Goal: Book appointment/travel/reservation

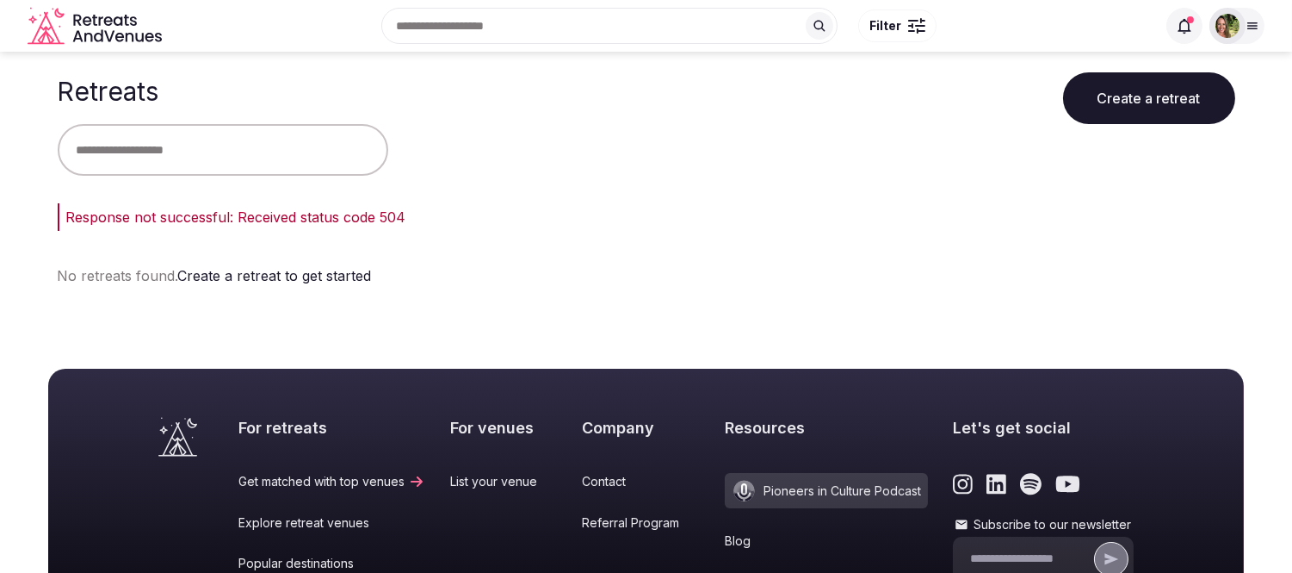
click at [303, 153] on input "text" at bounding box center [223, 150] width 331 height 52
click at [298, 153] on input "text" at bounding box center [223, 150] width 331 height 52
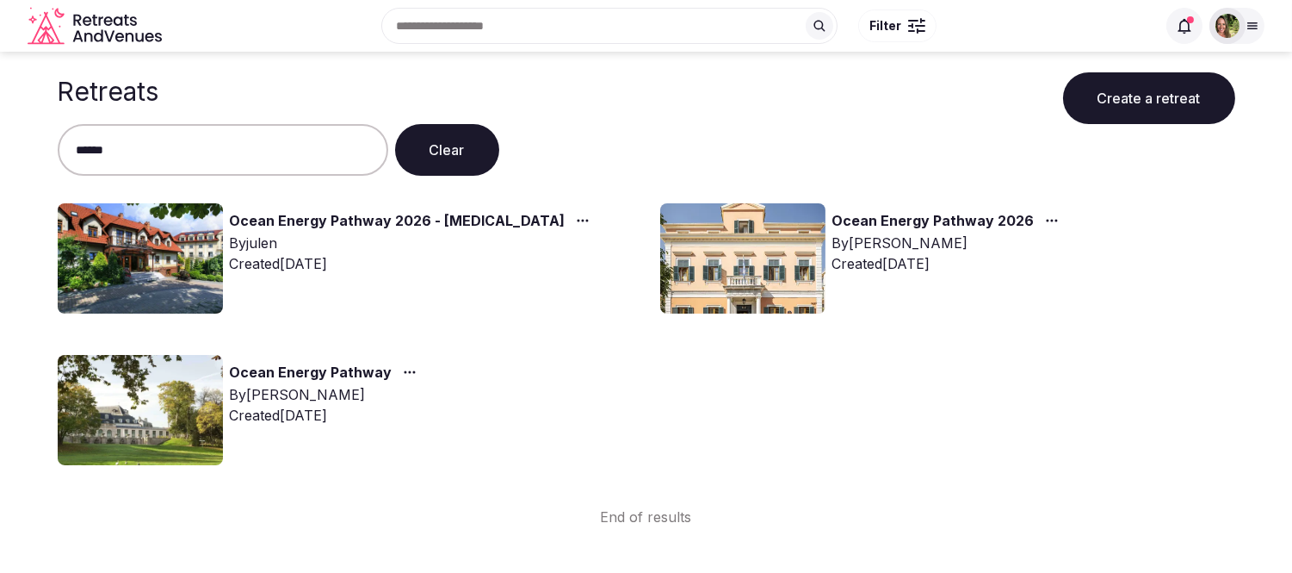
type input "*****"
click at [1045, 222] on icon "button" at bounding box center [1052, 221] width 14 height 14
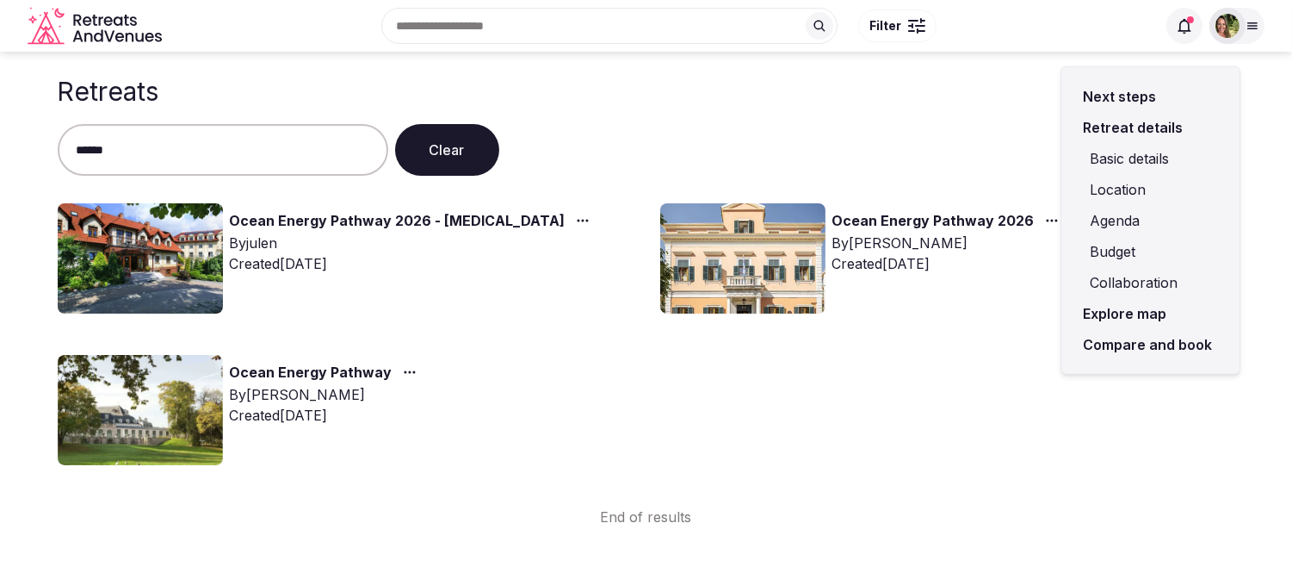
click at [1137, 344] on link "Compare and book" at bounding box center [1150, 344] width 151 height 31
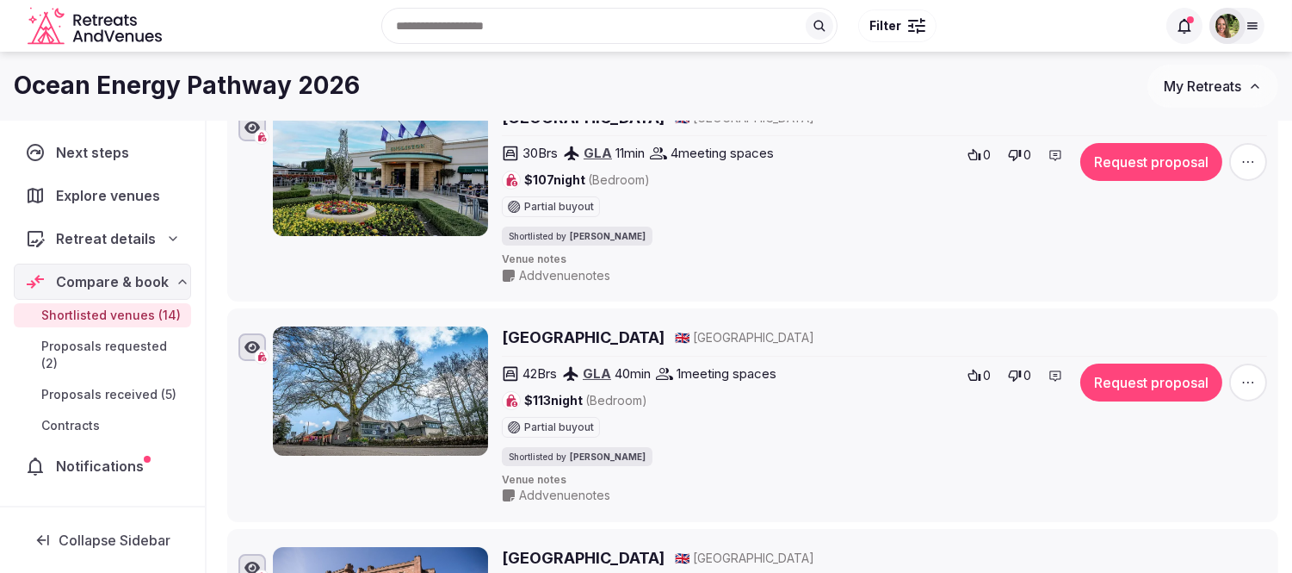
scroll to position [96, 0]
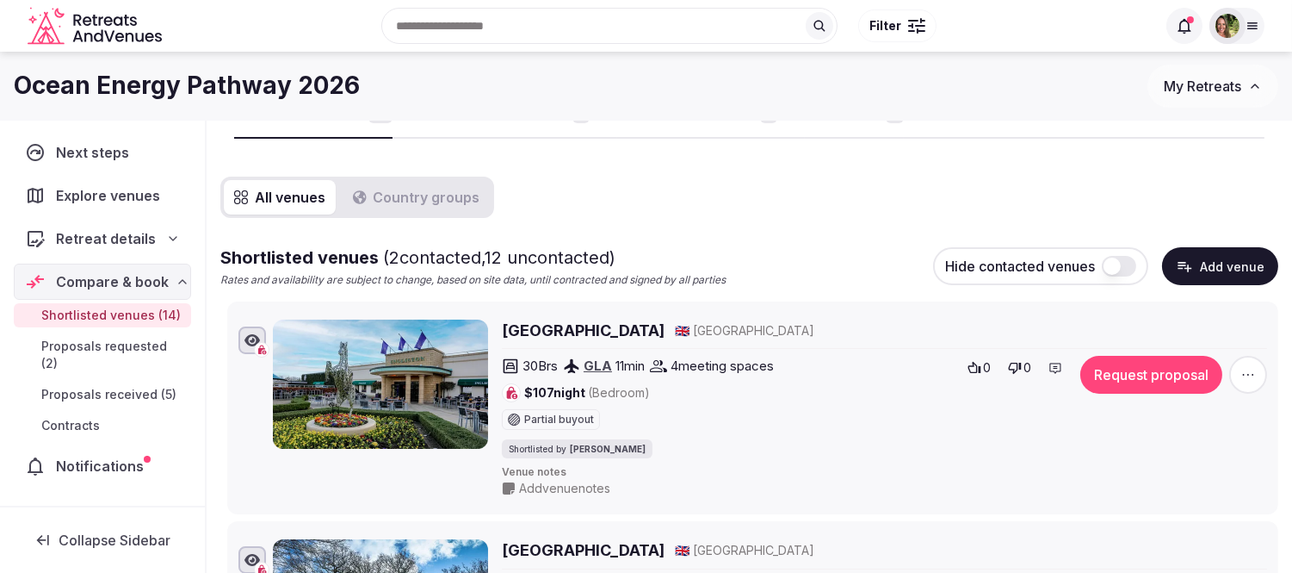
click at [84, 186] on span "Explore venues" at bounding box center [111, 195] width 111 height 21
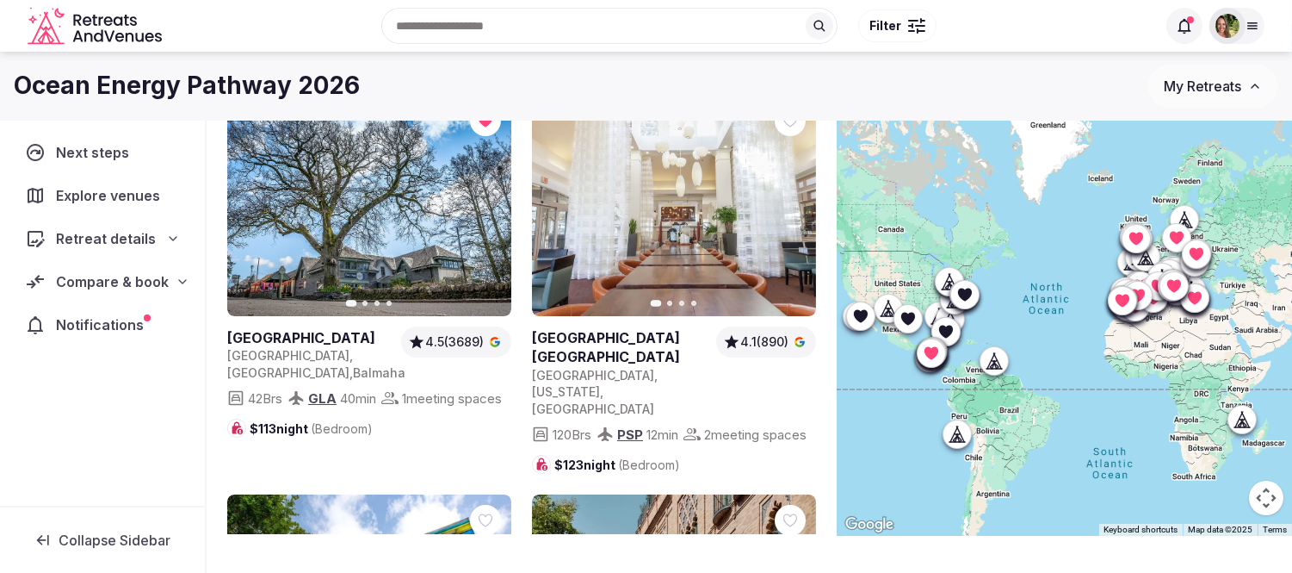
click at [455, 38] on div "Recent searches [GEOGRAPHIC_DATA], [GEOGRAPHIC_DATA] [GEOGRAPHIC_DATA], [GEOGRA…" at bounding box center [663, 26] width 988 height 74
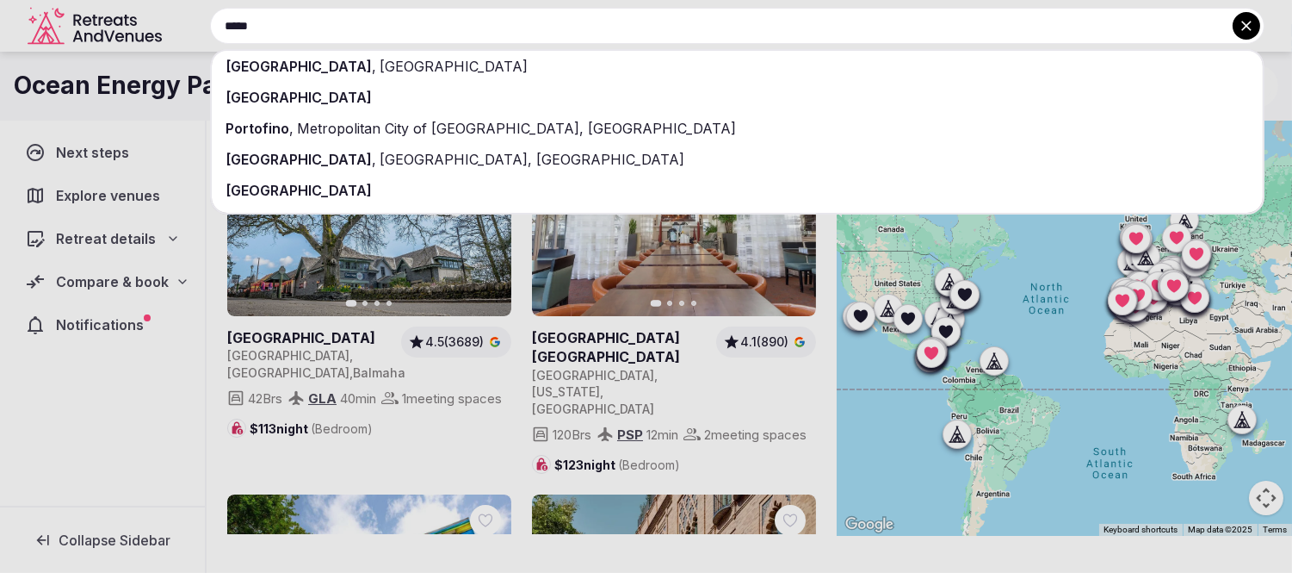
type input "*****"
click at [376, 65] on span "[GEOGRAPHIC_DATA]" at bounding box center [452, 66] width 152 height 17
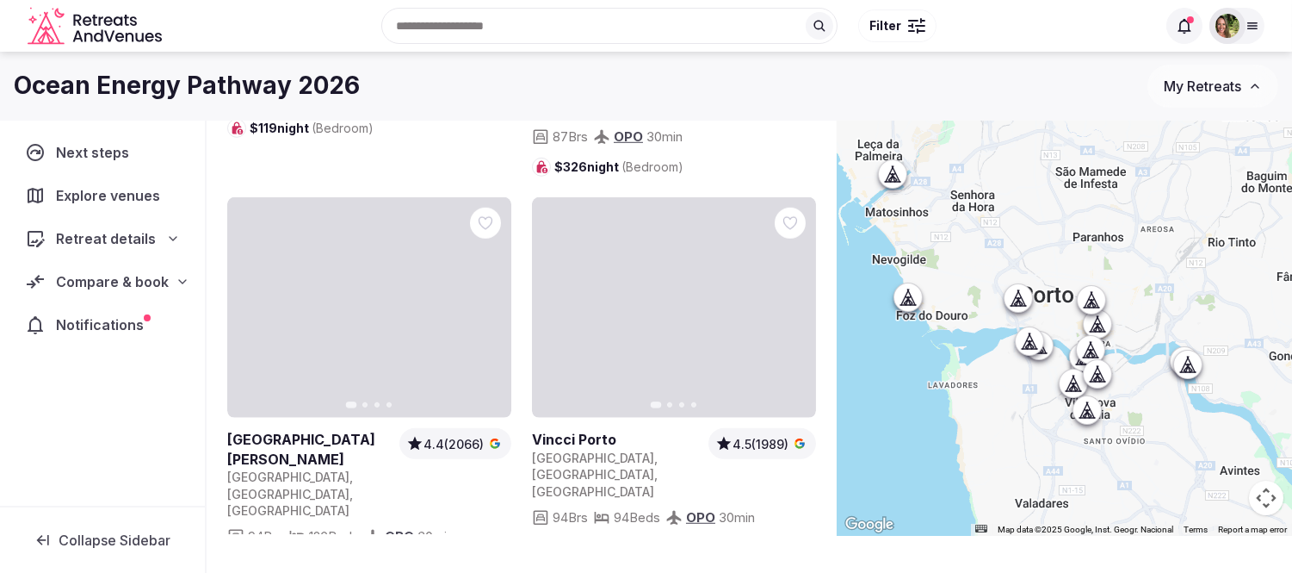
scroll to position [2296, 0]
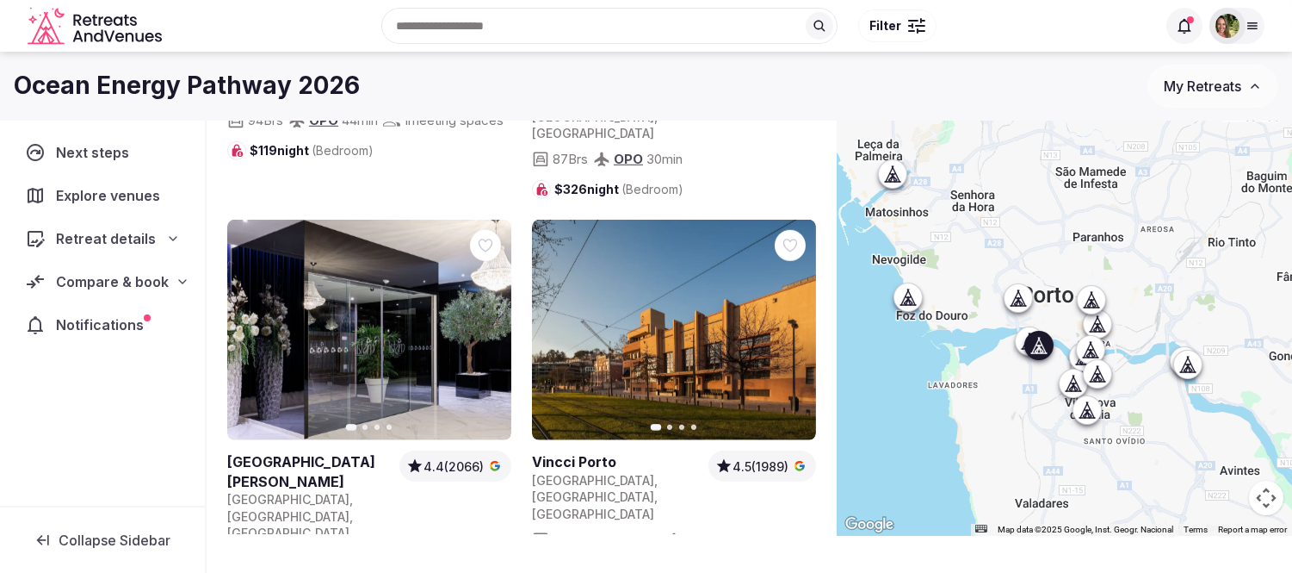
click at [792, 323] on icon "button" at bounding box center [792, 330] width 14 height 14
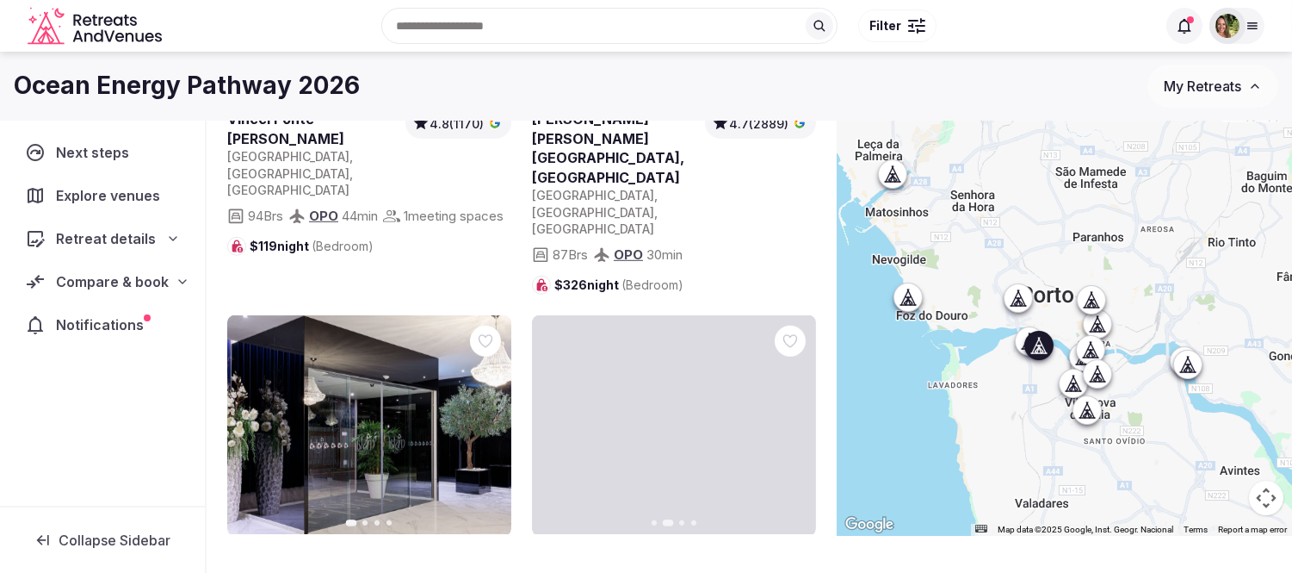
scroll to position [2181, 0]
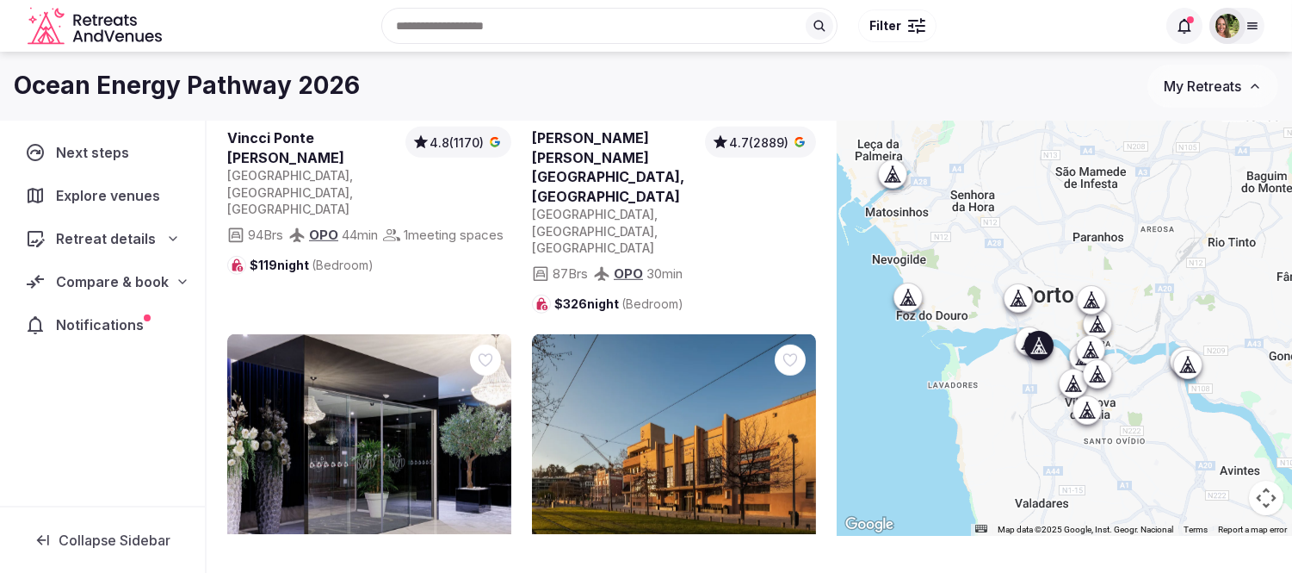
click at [794, 437] on icon "button" at bounding box center [792, 444] width 14 height 14
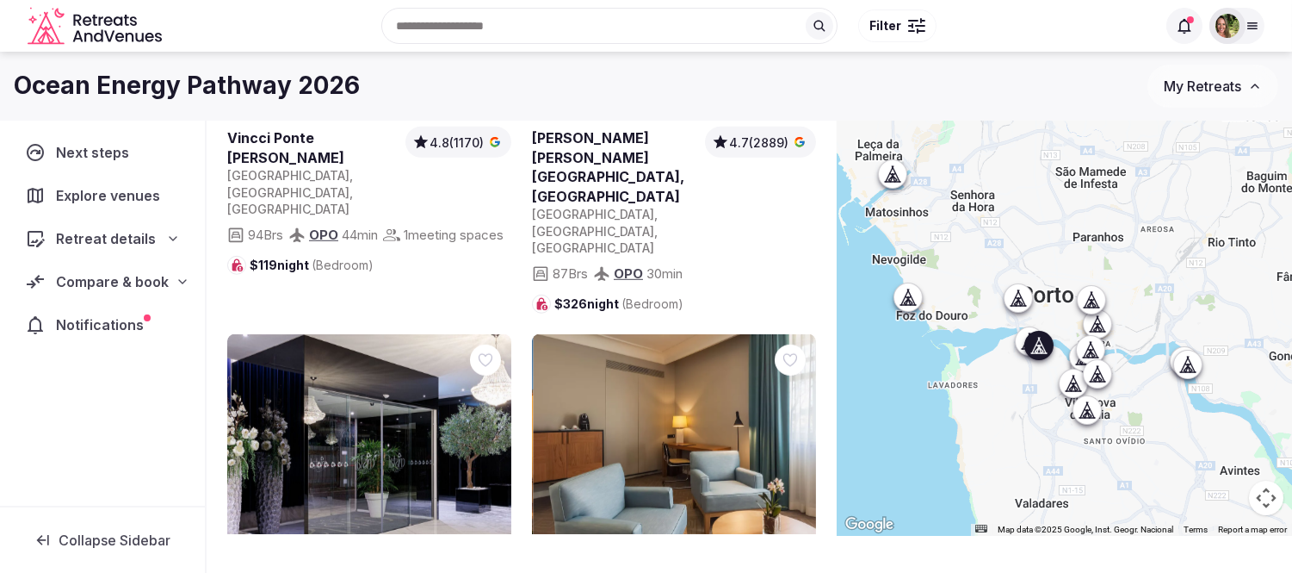
click at [794, 437] on icon "button" at bounding box center [792, 444] width 14 height 14
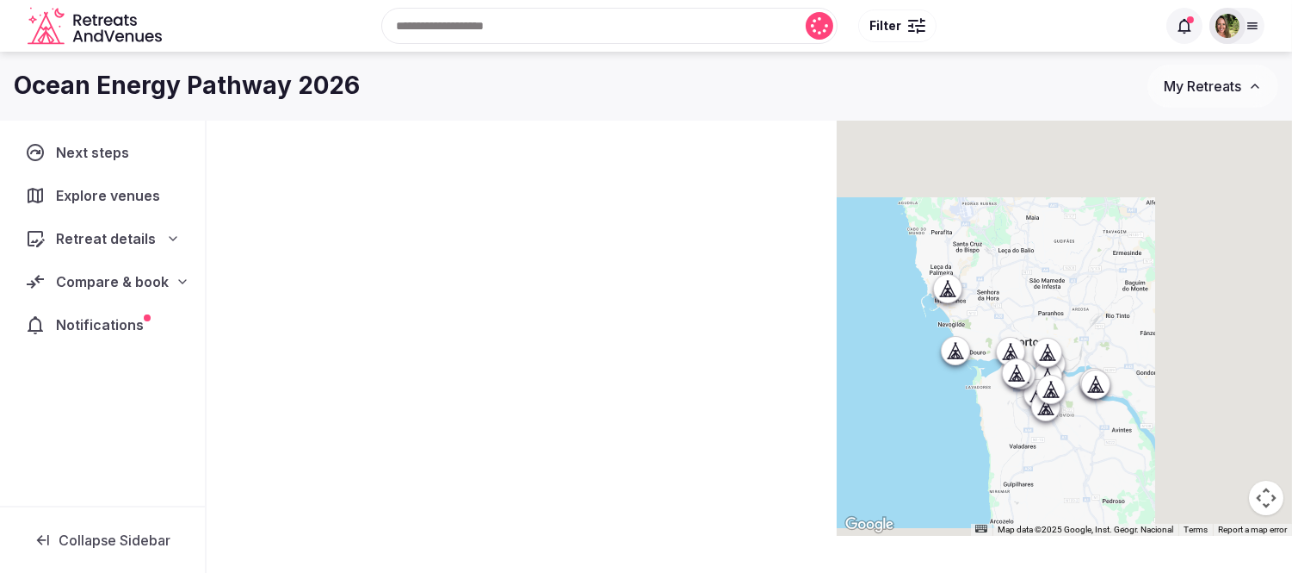
scroll to position [0, 0]
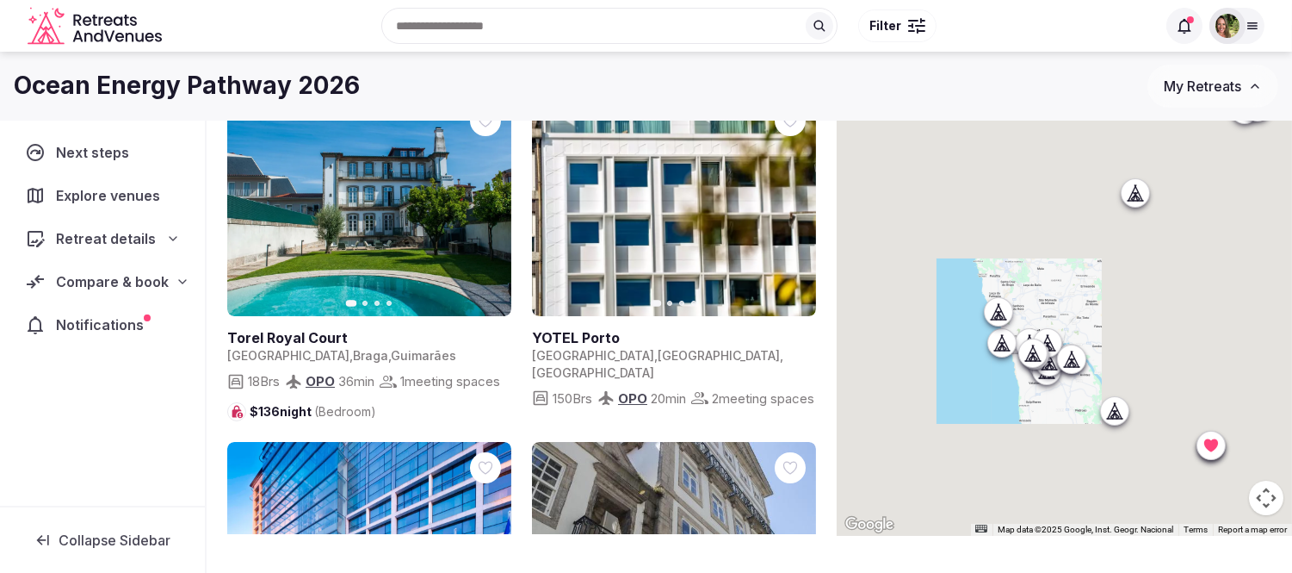
drag, startPoint x: 1230, startPoint y: 382, endPoint x: 1195, endPoint y: 337, distance: 57.2
click at [1162, 337] on div at bounding box center [1064, 280] width 455 height 511
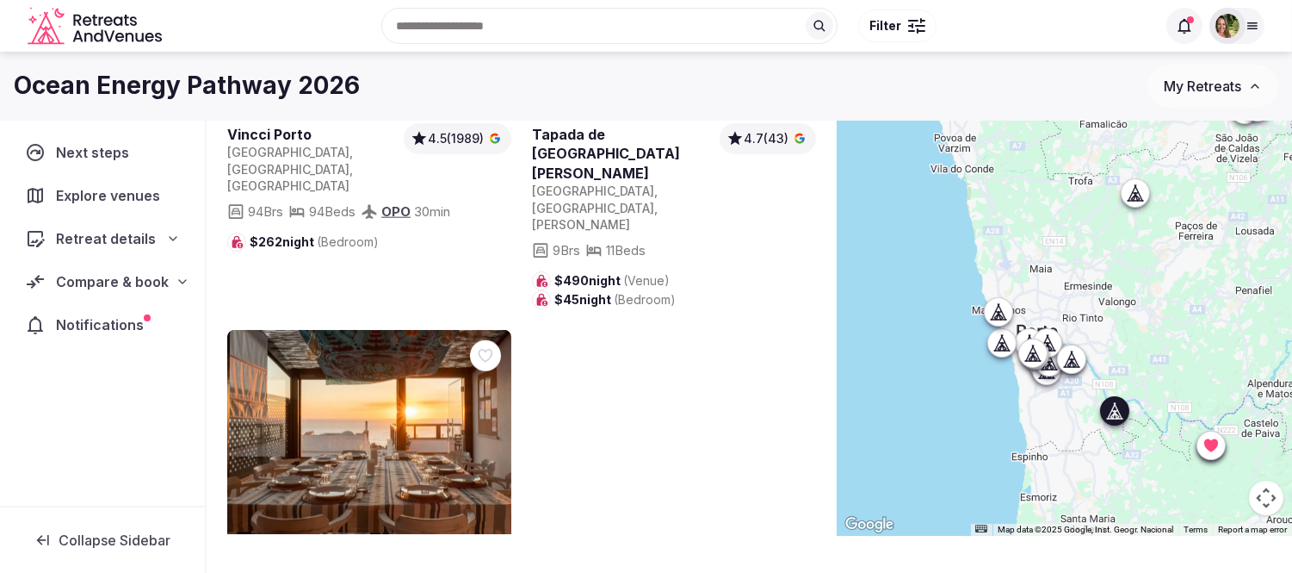
scroll to position [3826, 0]
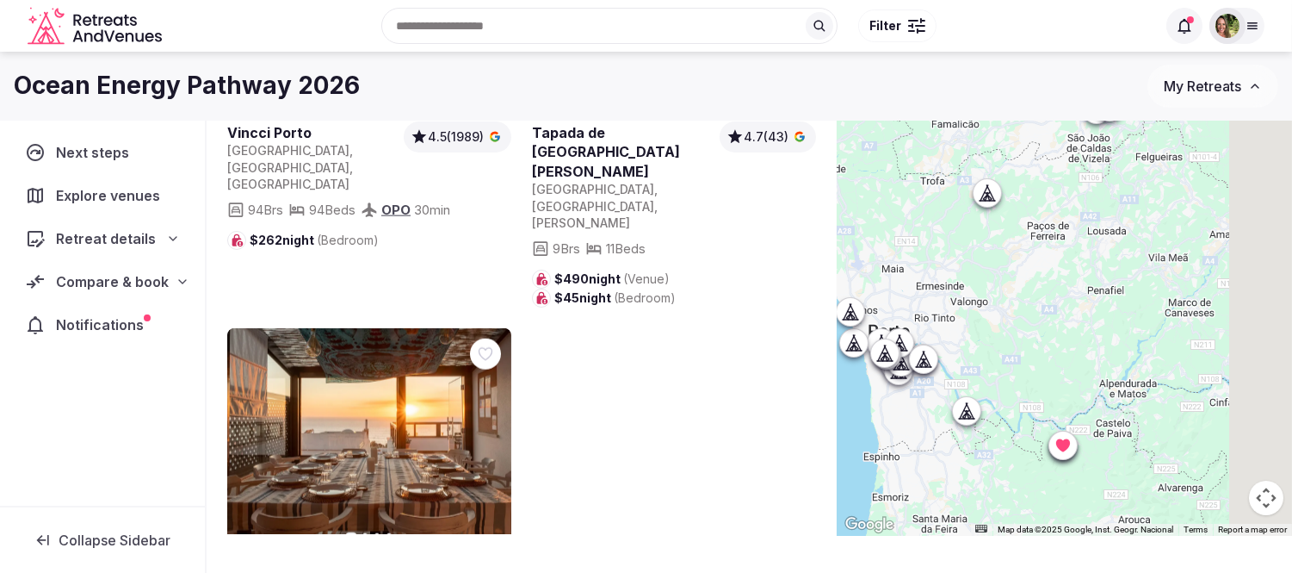
drag, startPoint x: 1181, startPoint y: 356, endPoint x: 1025, endPoint y: 356, distance: 156.7
click at [1025, 356] on div at bounding box center [1064, 280] width 455 height 511
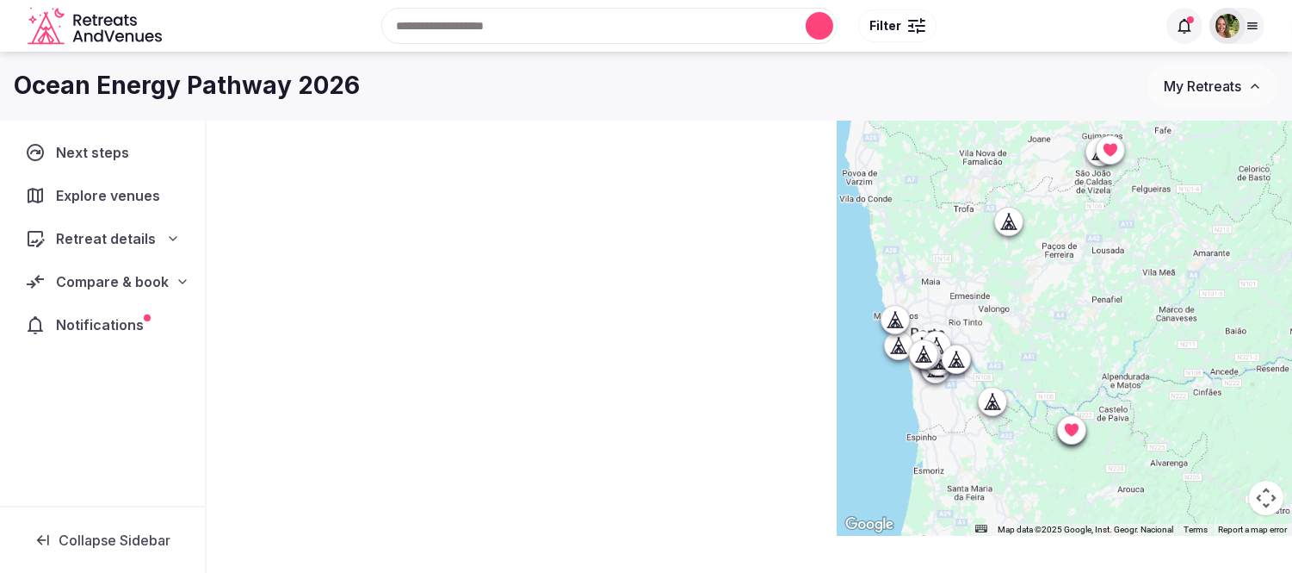
scroll to position [0, 0]
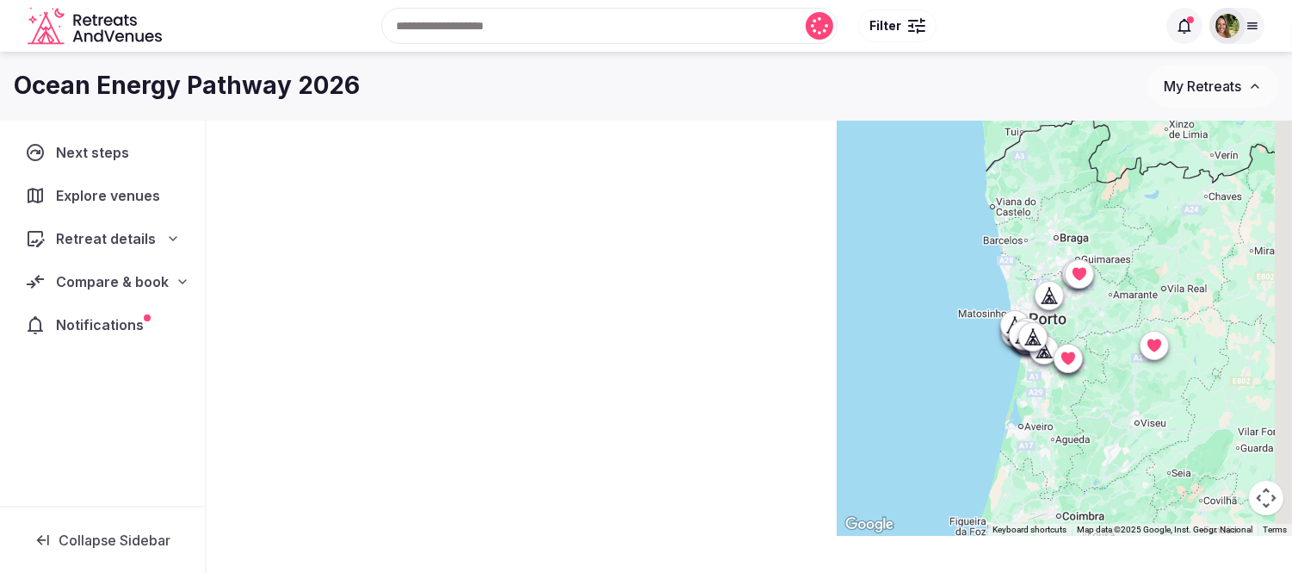
drag, startPoint x: 1178, startPoint y: 432, endPoint x: 1097, endPoint y: 397, distance: 88.3
click at [1097, 397] on div at bounding box center [1064, 280] width 455 height 511
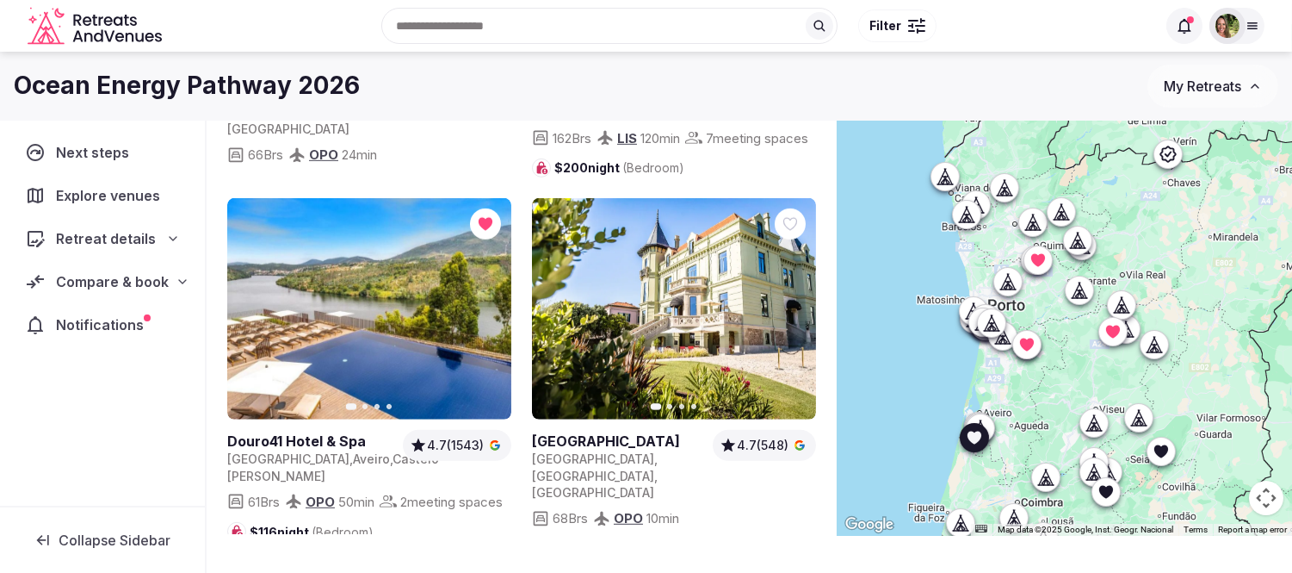
scroll to position [1818, 0]
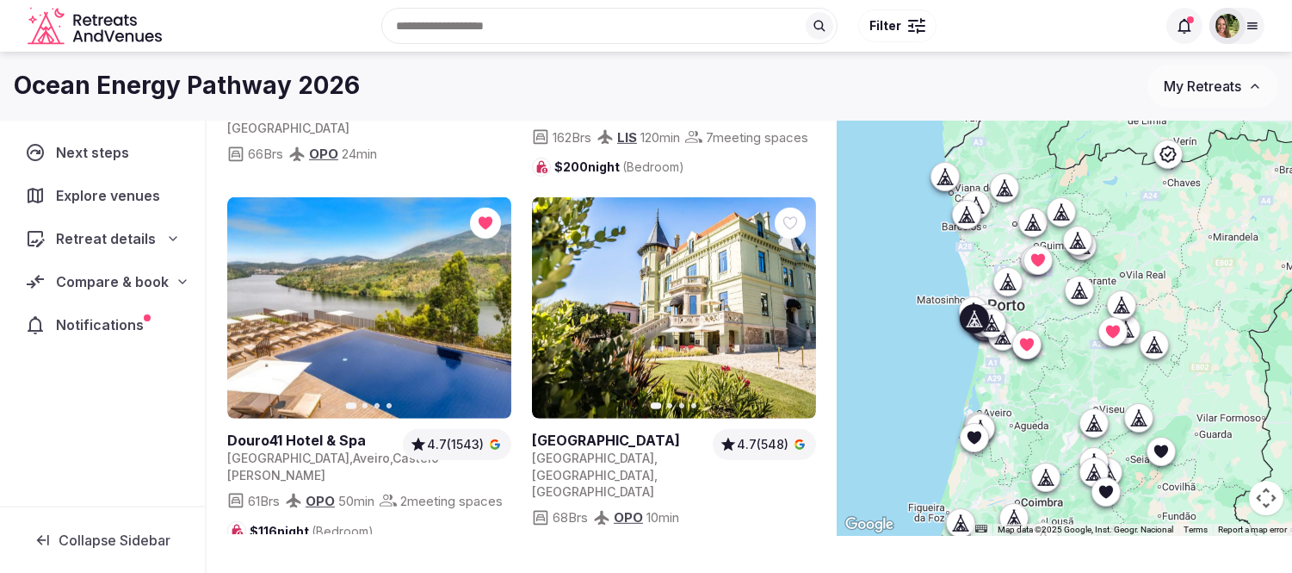
click at [797, 314] on icon "button" at bounding box center [792, 308] width 14 height 14
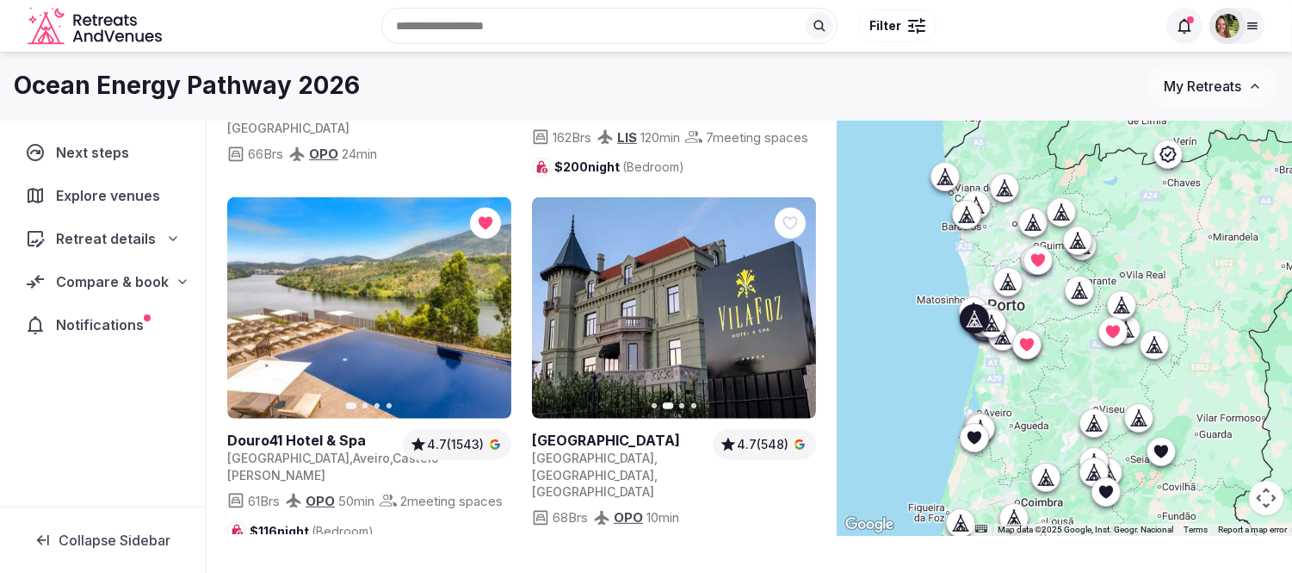
click at [797, 314] on icon "button" at bounding box center [792, 308] width 14 height 14
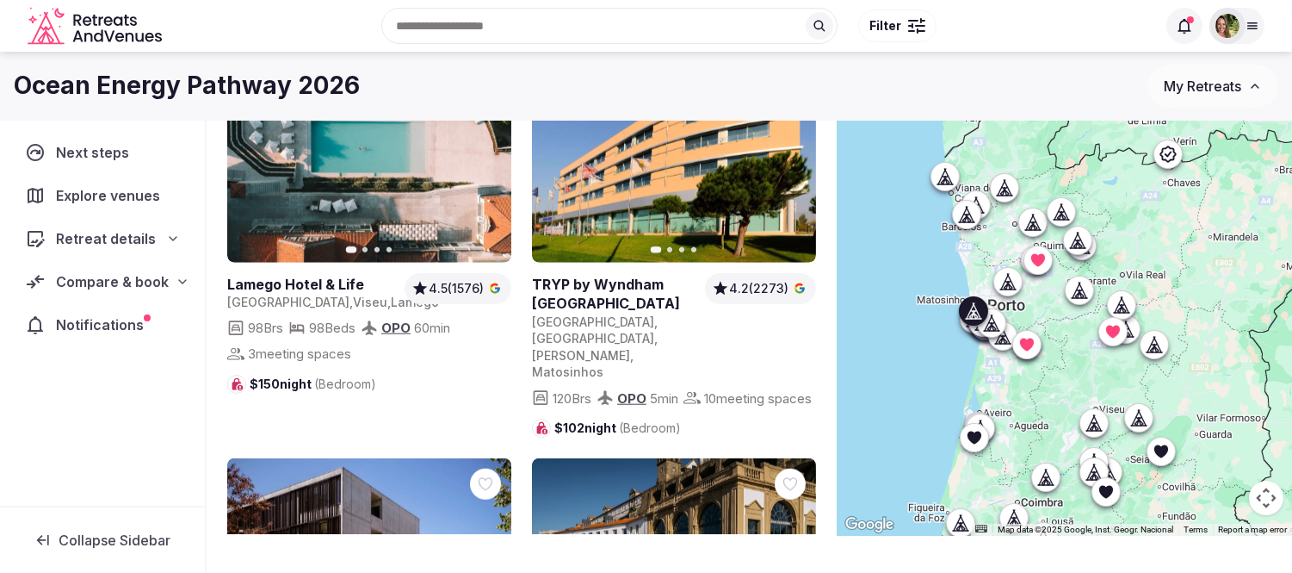
scroll to position [3157, 0]
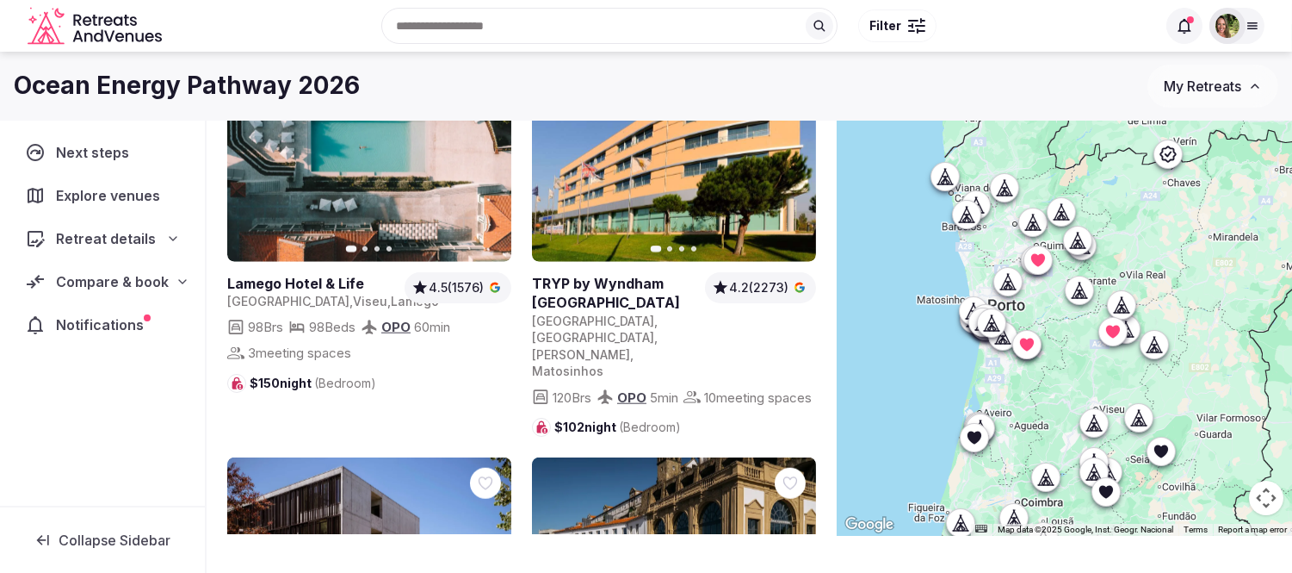
click at [370, 207] on link at bounding box center [369, 150] width 284 height 221
click at [95, 278] on span "Compare & book" at bounding box center [112, 281] width 112 height 21
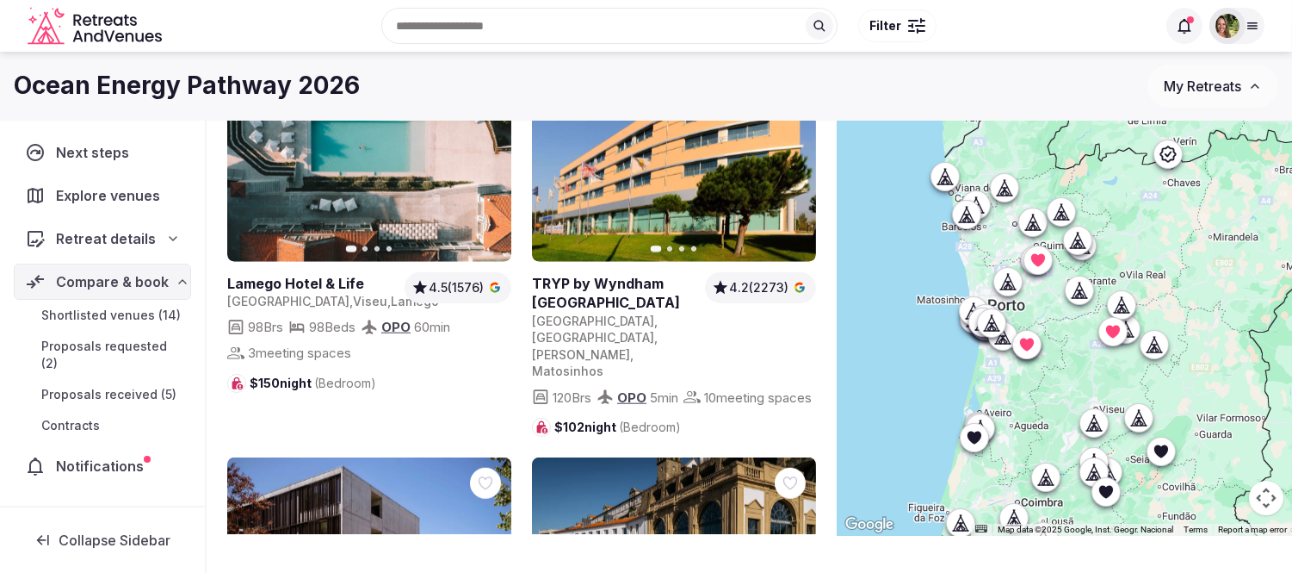
click at [103, 314] on span "Shortlisted venues (14)" at bounding box center [110, 315] width 139 height 17
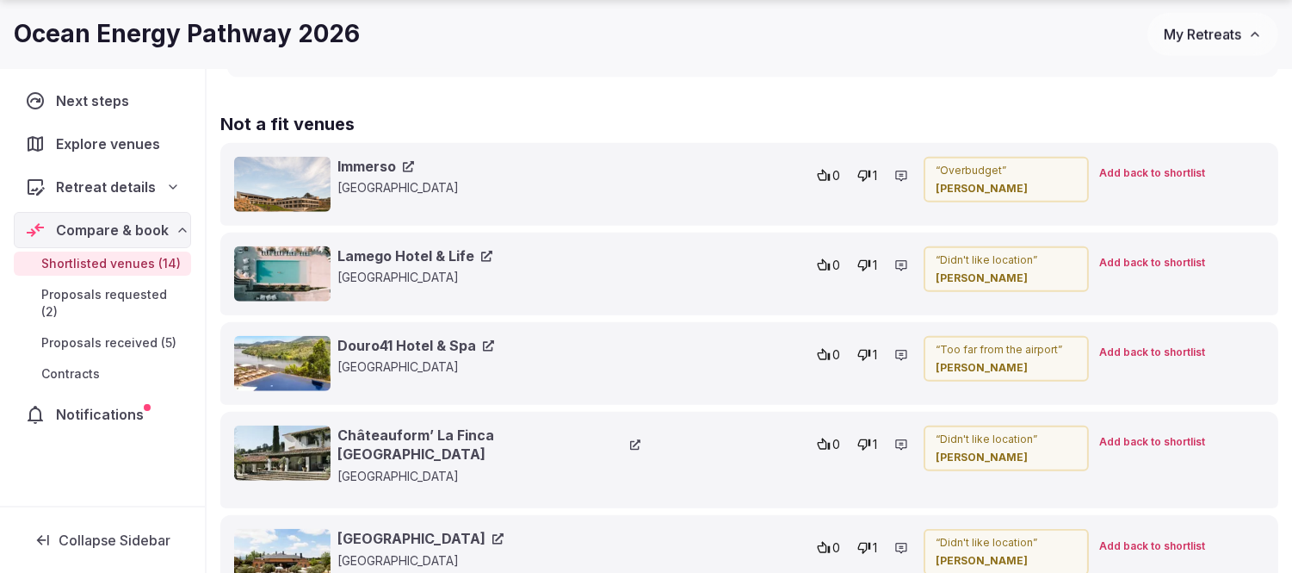
scroll to position [3348, 0]
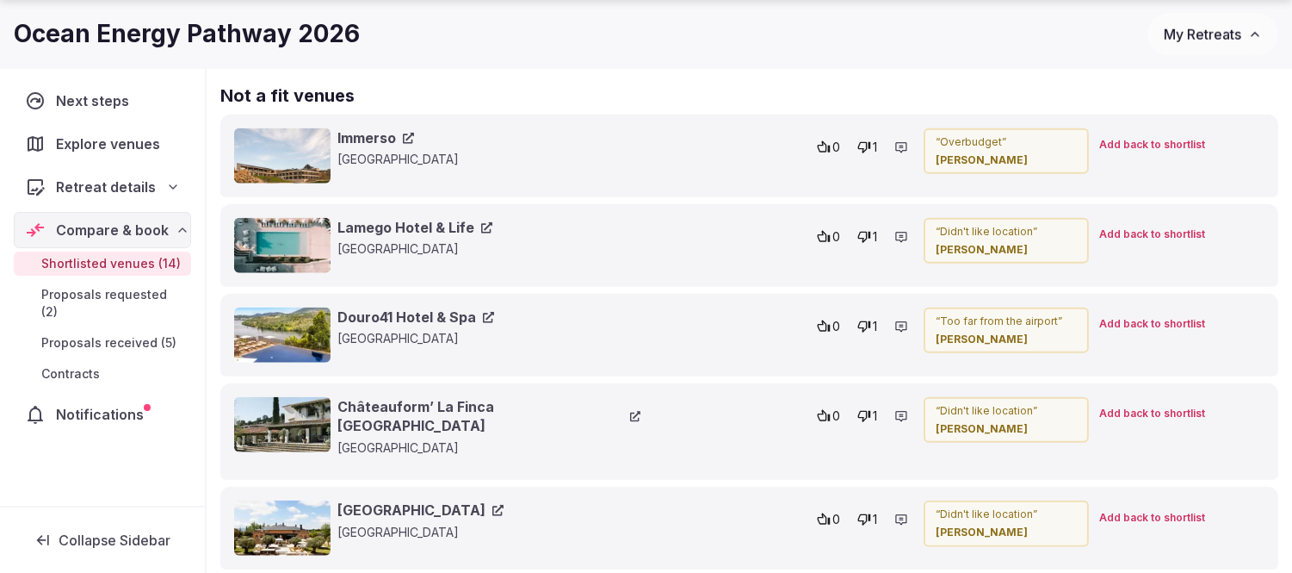
click at [385, 237] on link "Lamego Hotel & Life" at bounding box center [415, 227] width 155 height 19
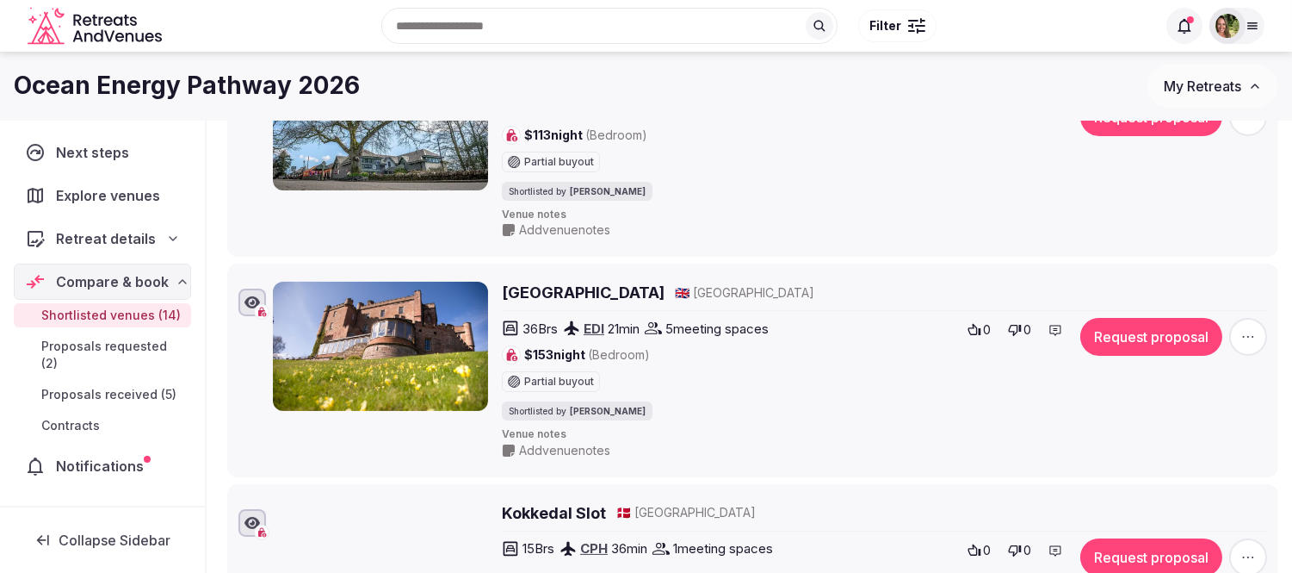
scroll to position [0, 0]
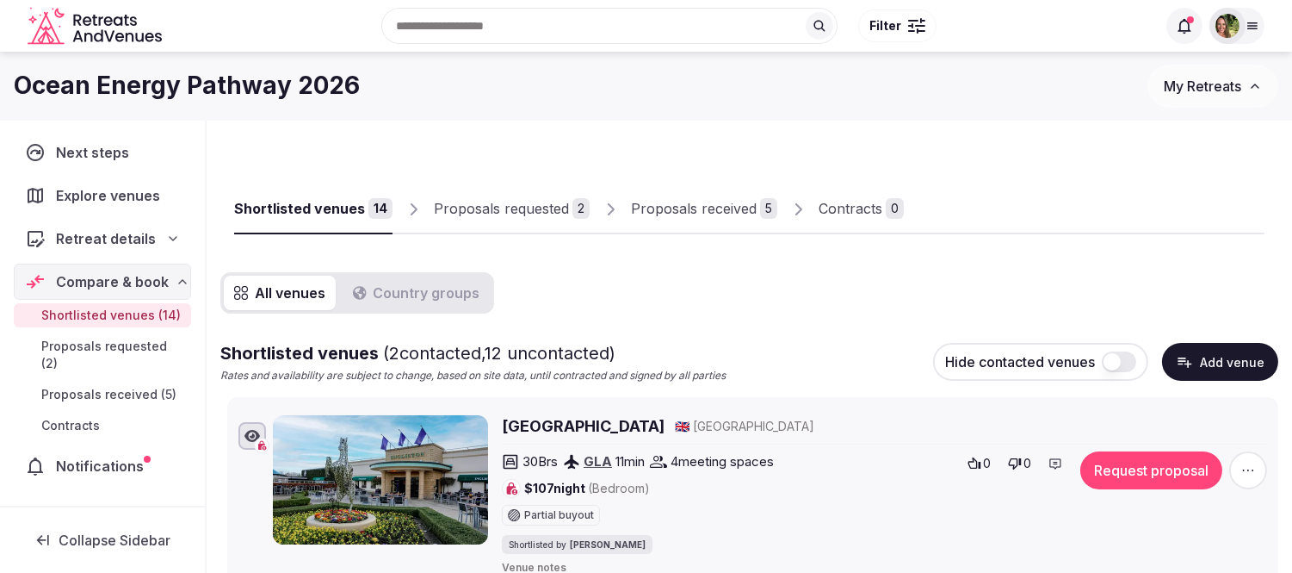
click at [526, 210] on div "Proposals requested" at bounding box center [501, 208] width 135 height 21
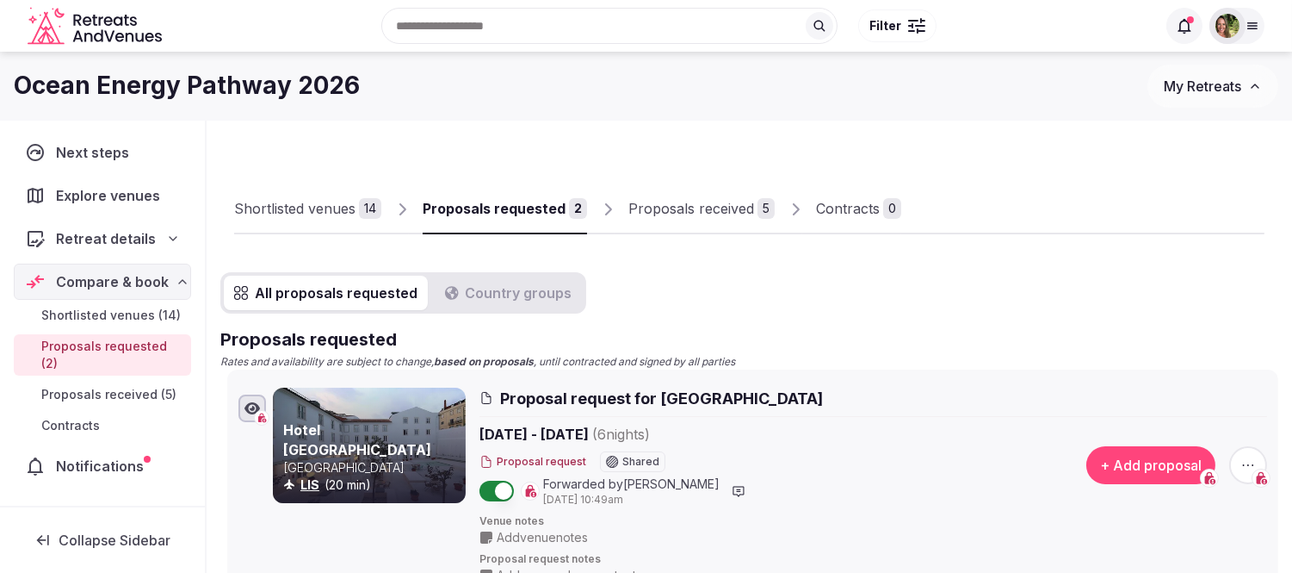
click at [526, 210] on div "Proposals requested" at bounding box center [494, 208] width 143 height 21
click at [282, 208] on div "Shortlisted venues" at bounding box center [294, 208] width 121 height 21
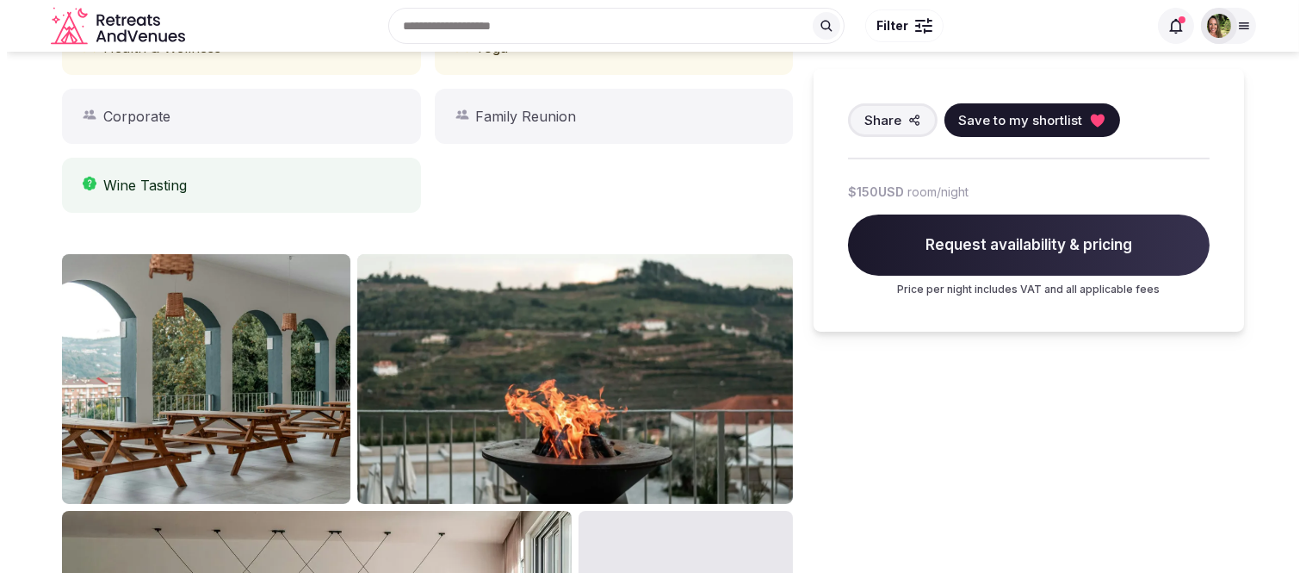
scroll to position [382, 0]
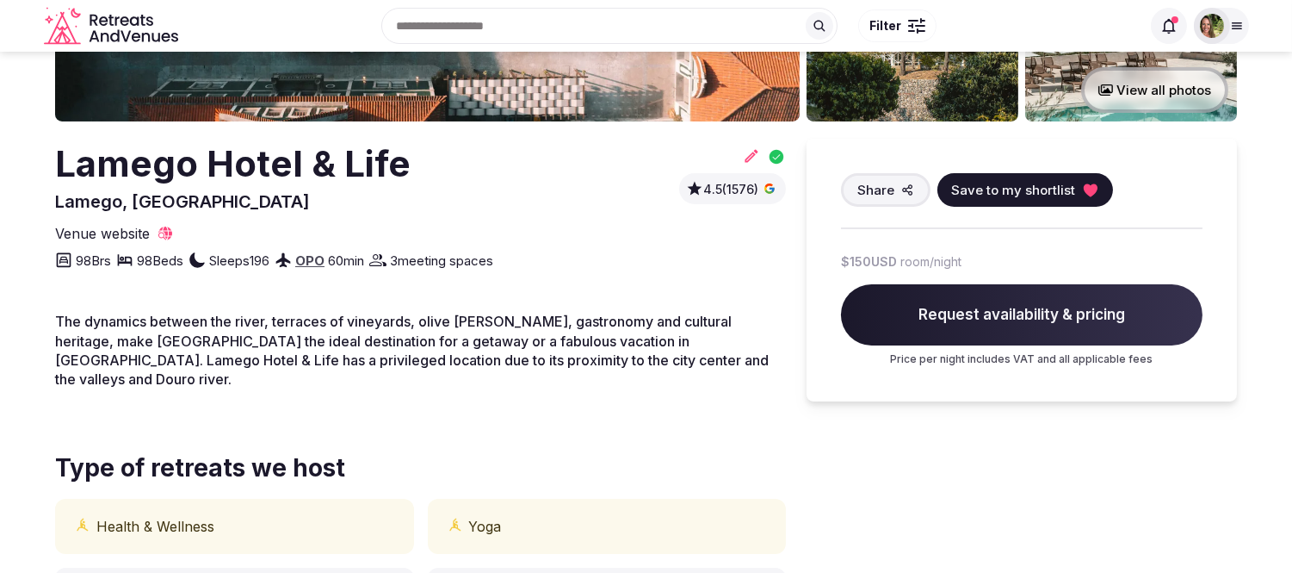
click at [1026, 186] on span "Save to my shortlist" at bounding box center [1013, 190] width 124 height 18
